Goal: Task Accomplishment & Management: Manage account settings

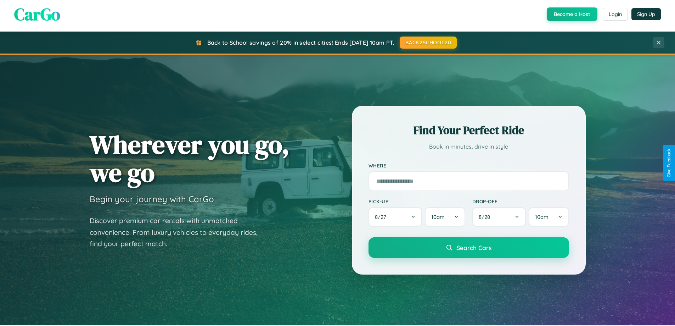
scroll to position [488, 0]
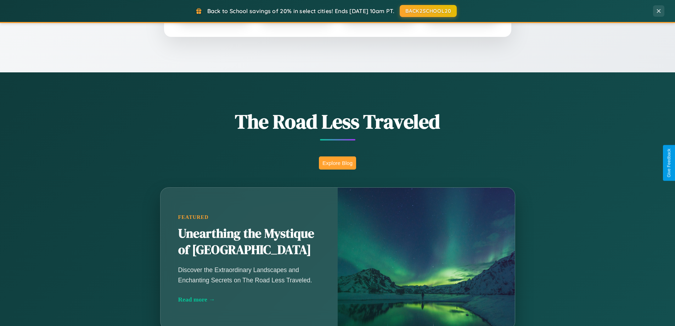
click at [337, 163] on button "Explore Blog" at bounding box center [337, 162] width 37 height 13
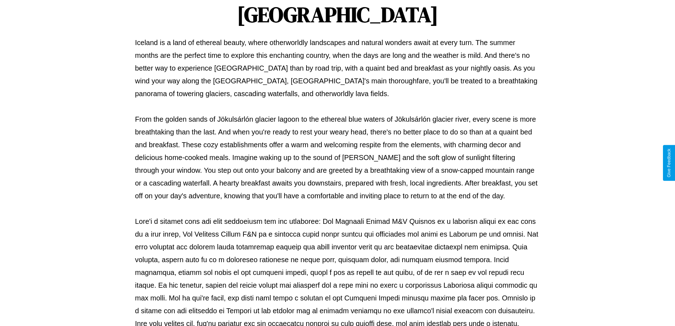
scroll to position [229, 0]
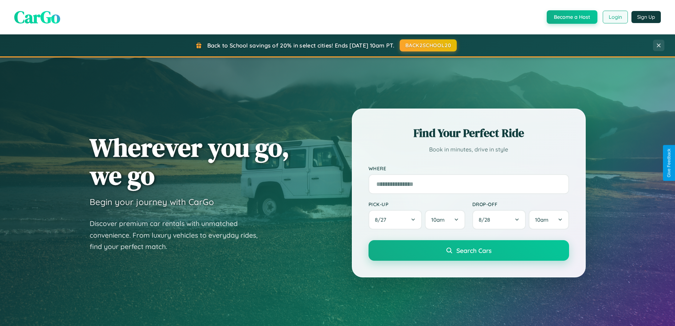
click at [615, 17] on button "Login" at bounding box center [615, 17] width 25 height 13
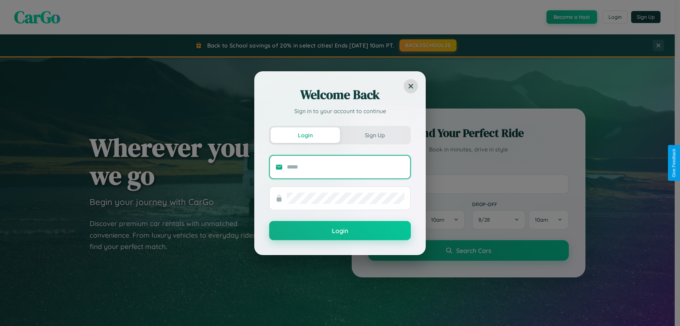
click at [346, 167] on input "text" at bounding box center [346, 166] width 118 height 11
type input "**********"
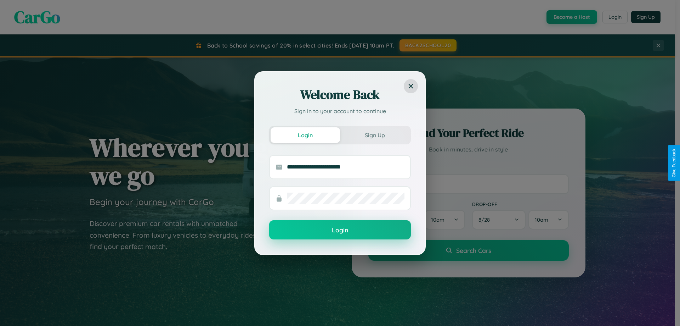
click at [340, 230] on button "Login" at bounding box center [340, 229] width 142 height 19
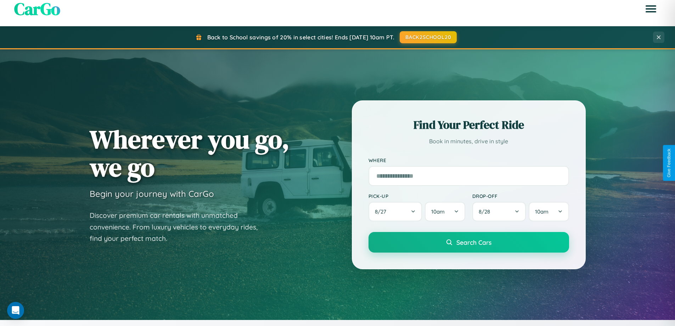
scroll to position [830, 0]
